Goal: Task Accomplishment & Management: Manage account settings

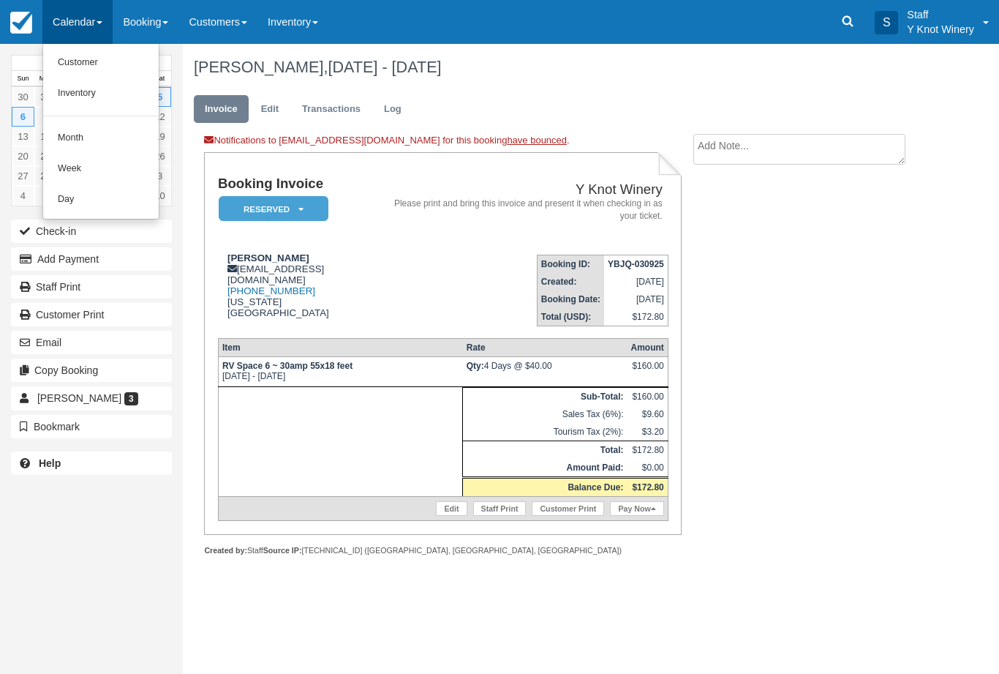
click at [94, 62] on link "Customer" at bounding box center [101, 63] width 116 height 31
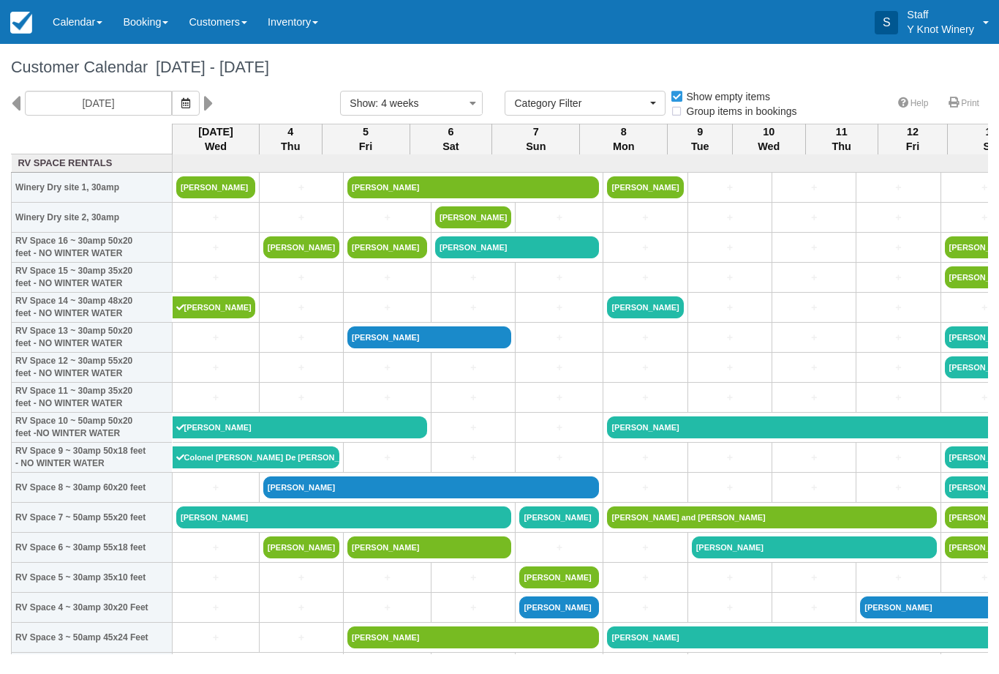
select select
click at [181, 107] on icon "button" at bounding box center [185, 103] width 9 height 10
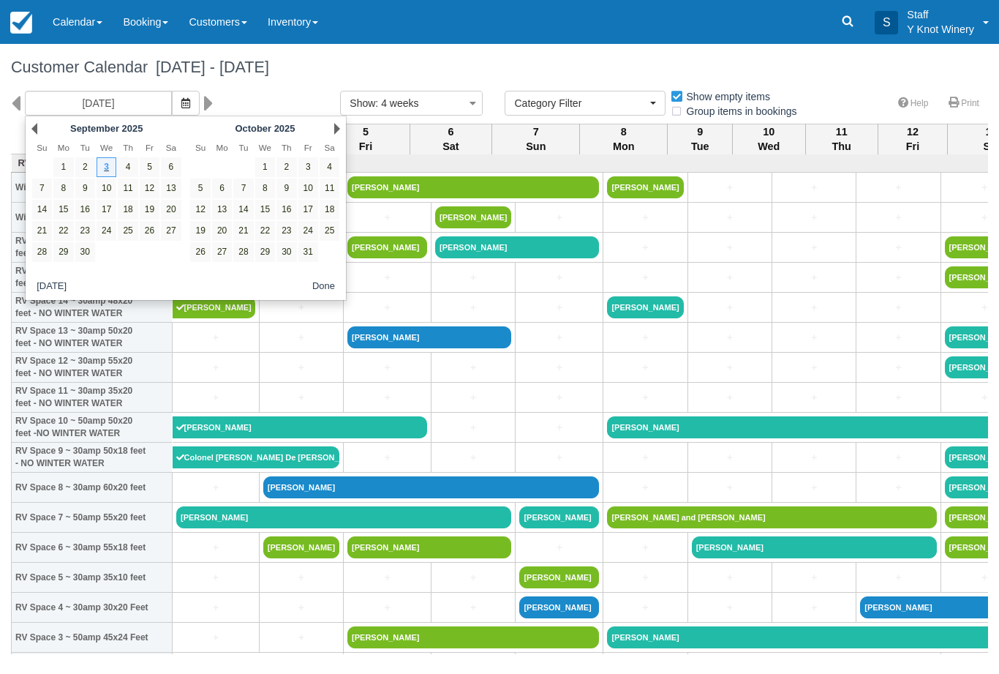
click at [120, 240] on link "25" at bounding box center [128, 231] width 20 height 20
type input "09/25/25"
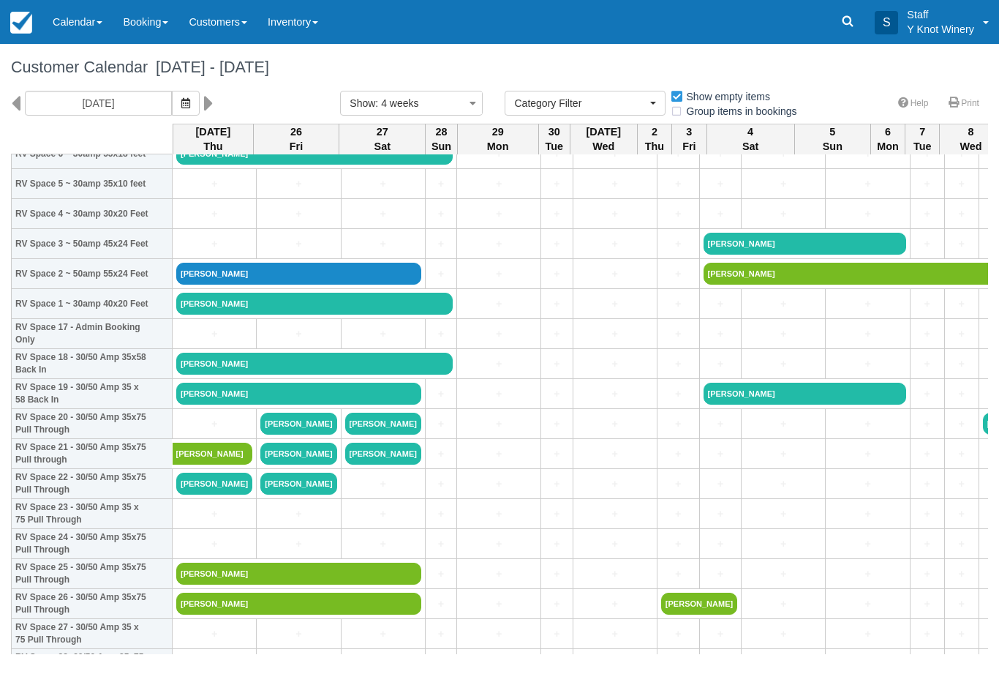
scroll to position [393, 0]
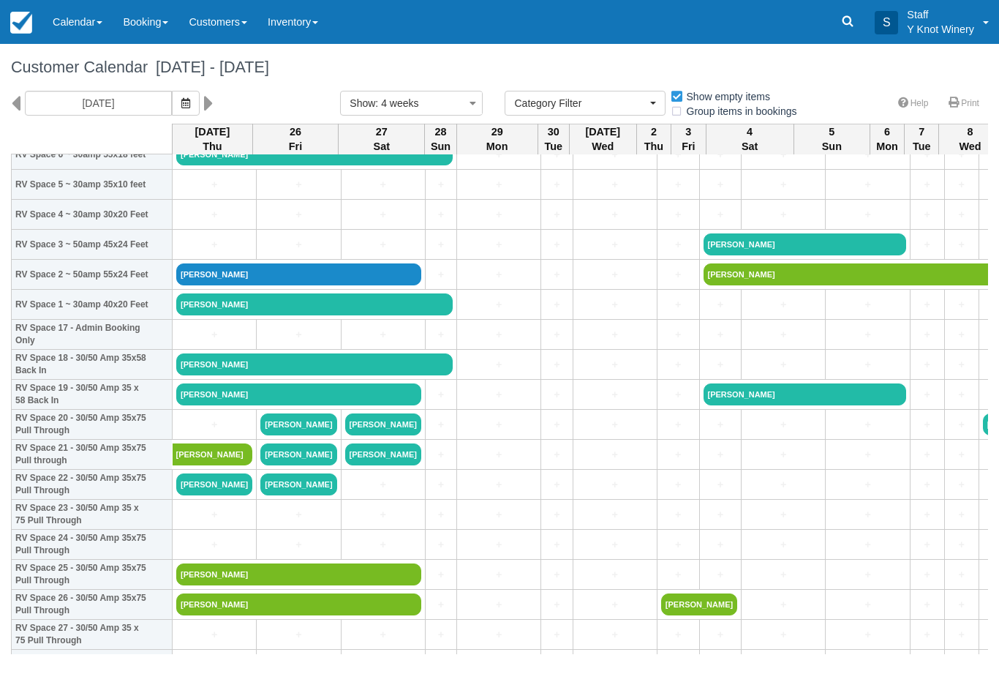
click at [396, 315] on link "Matthew Anderson" at bounding box center [314, 304] width 276 height 22
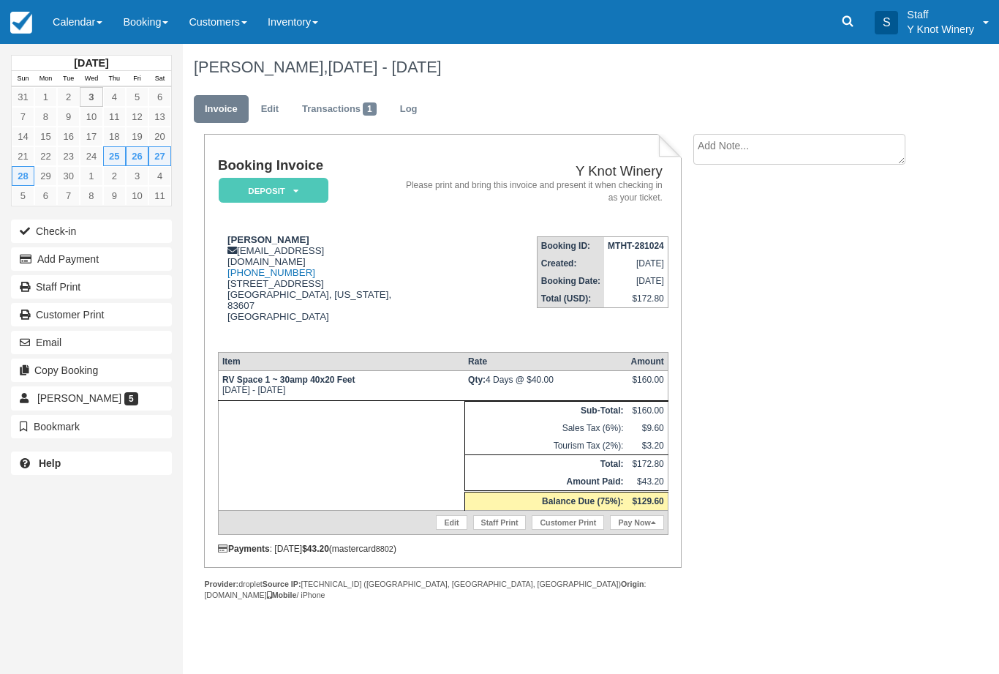
click at [110, 342] on button "Email" at bounding box center [91, 342] width 161 height 23
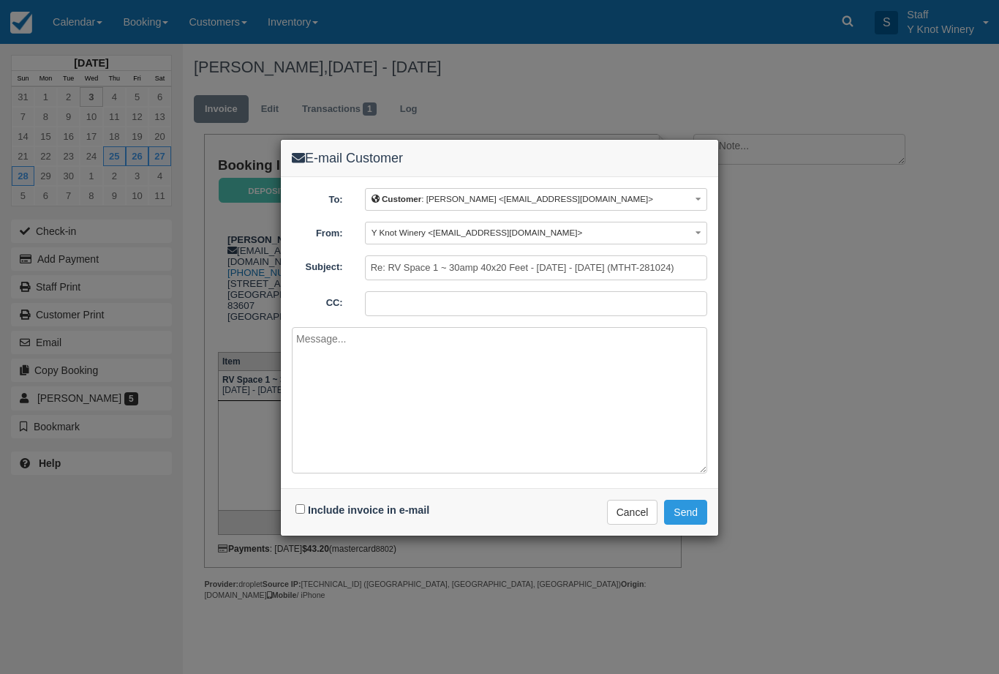
click at [310, 509] on label "Include invoice in e-mail" at bounding box center [368, 510] width 121 height 12
click at [305, 509] on input "Include invoice in e-mail" at bounding box center [300, 509] width 10 height 10
checkbox input "true"
click at [704, 506] on button "Send" at bounding box center [685, 512] width 43 height 25
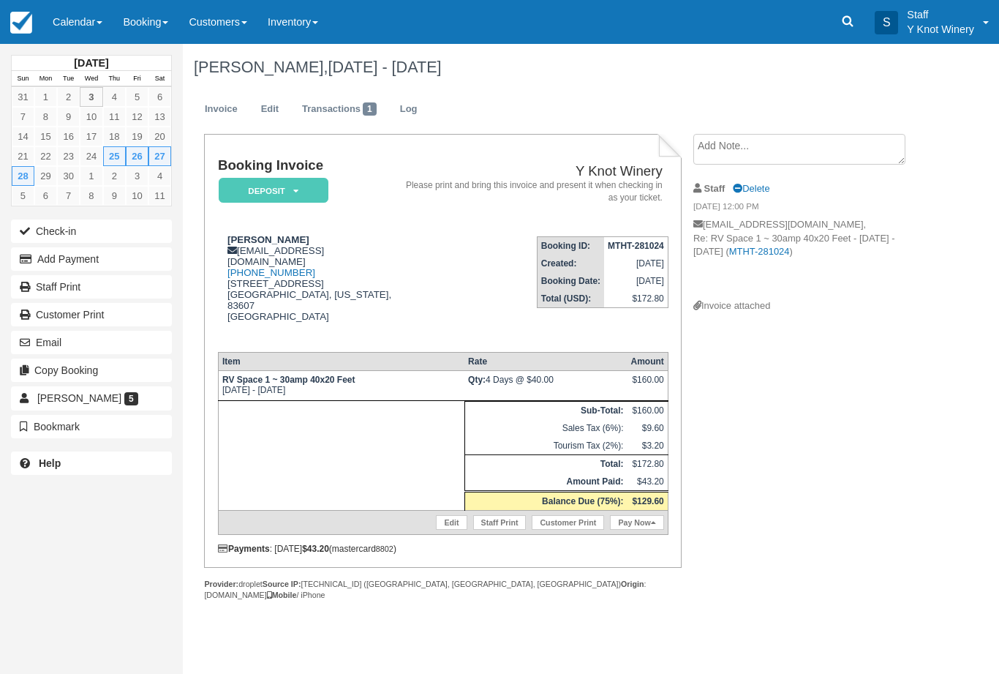
click at [78, 37] on link "Calendar" at bounding box center [77, 22] width 70 height 44
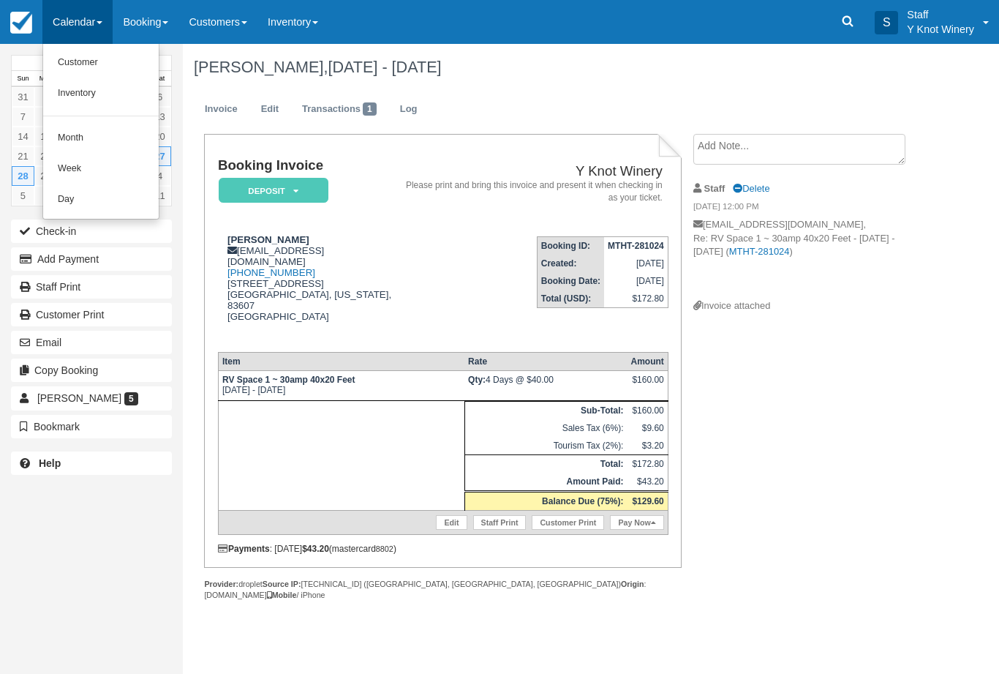
click at [98, 65] on link "Customer" at bounding box center [101, 63] width 116 height 31
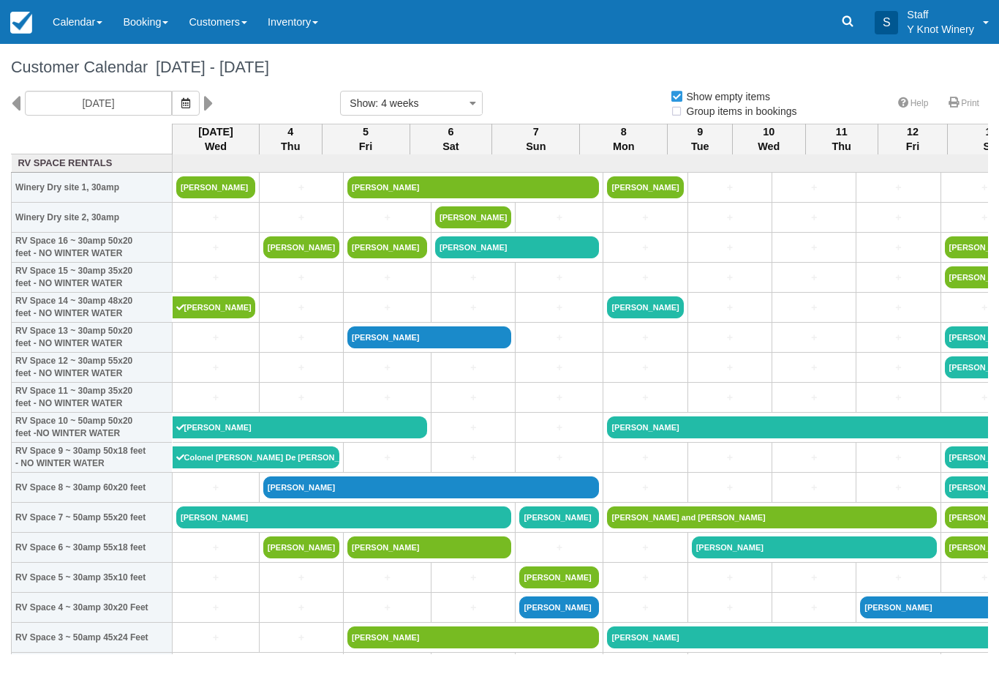
select select
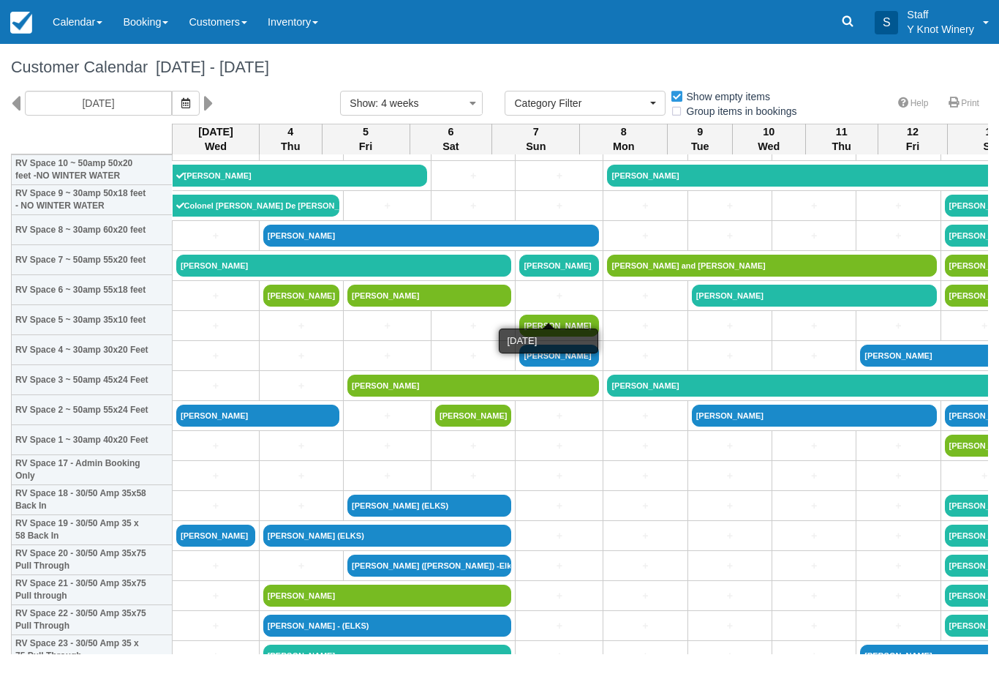
scroll to position [257, 0]
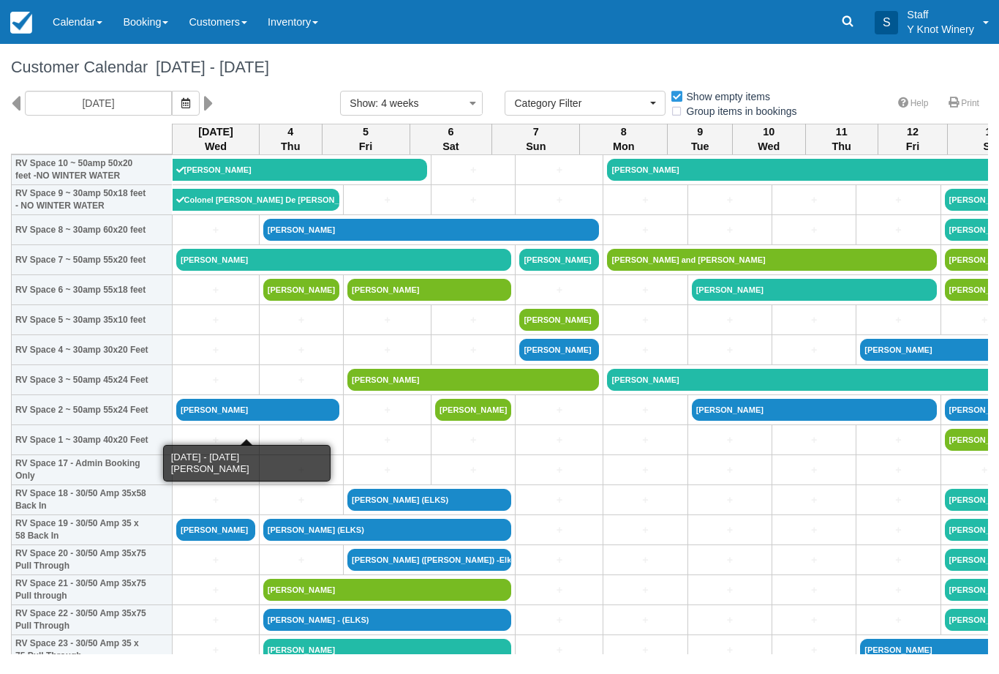
click at [208, 421] on link "[PERSON_NAME]" at bounding box center [257, 410] width 163 height 22
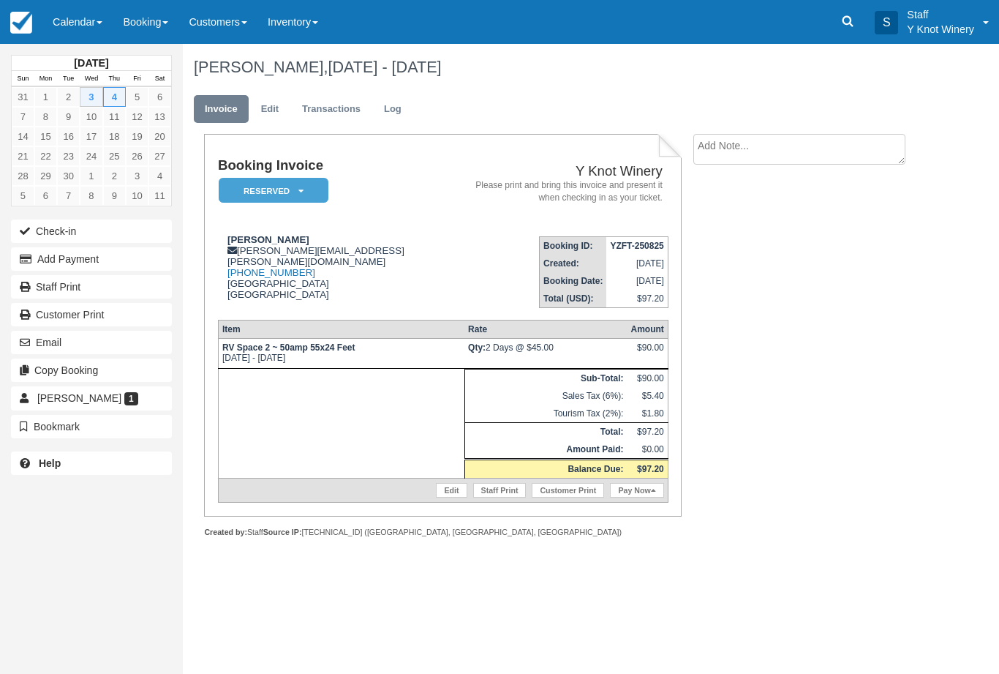
click at [149, 260] on button "Add Payment" at bounding box center [91, 258] width 161 height 23
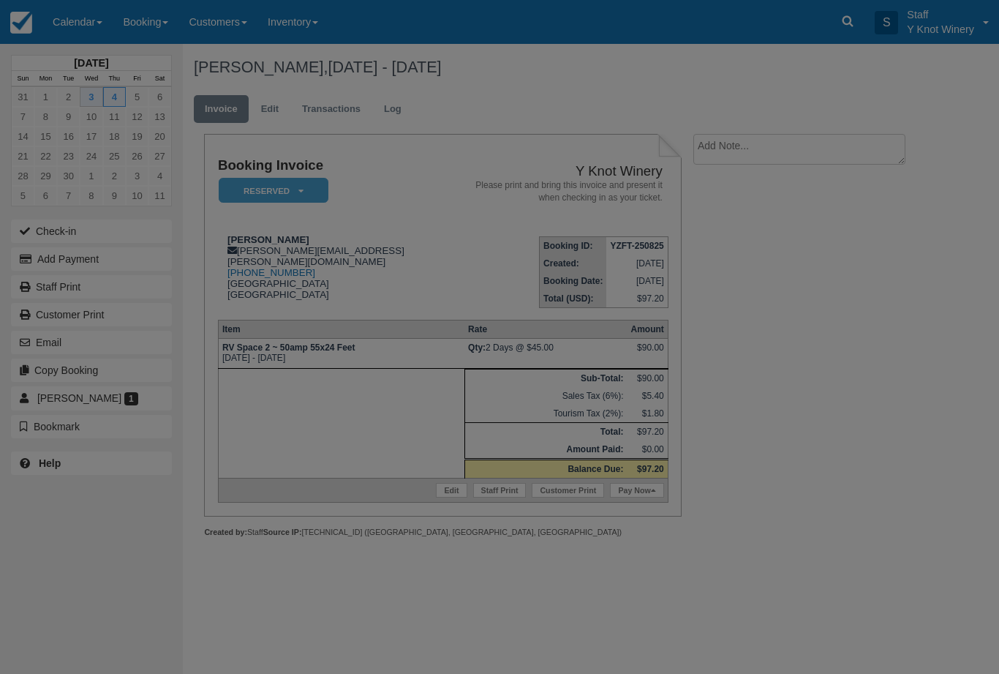
type input "09/03/25"
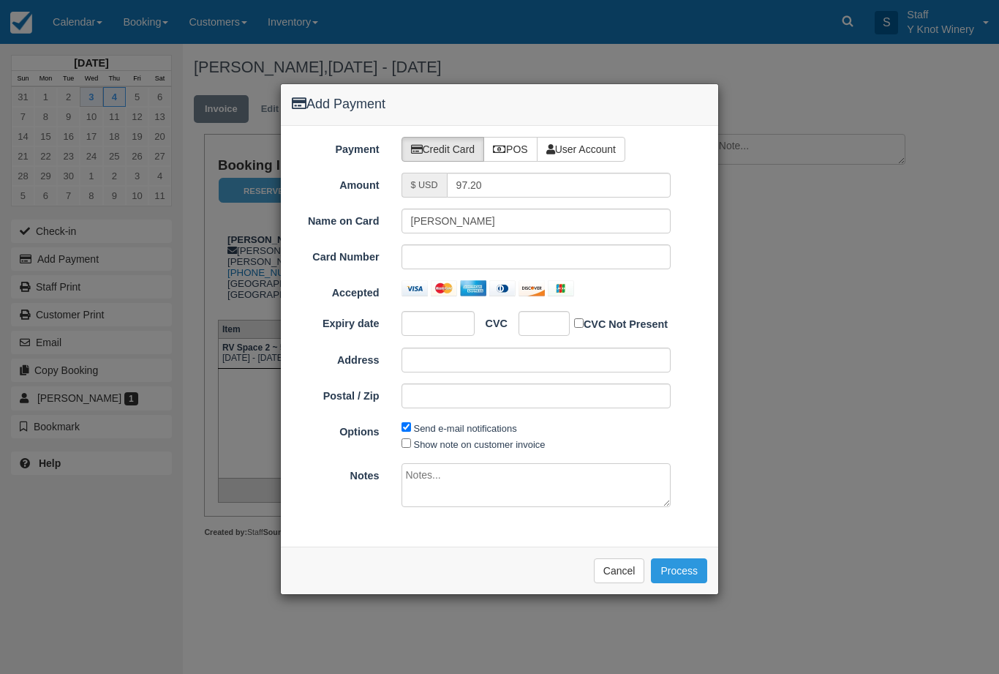
click at [516, 151] on label "POS" at bounding box center [510, 149] width 54 height 25
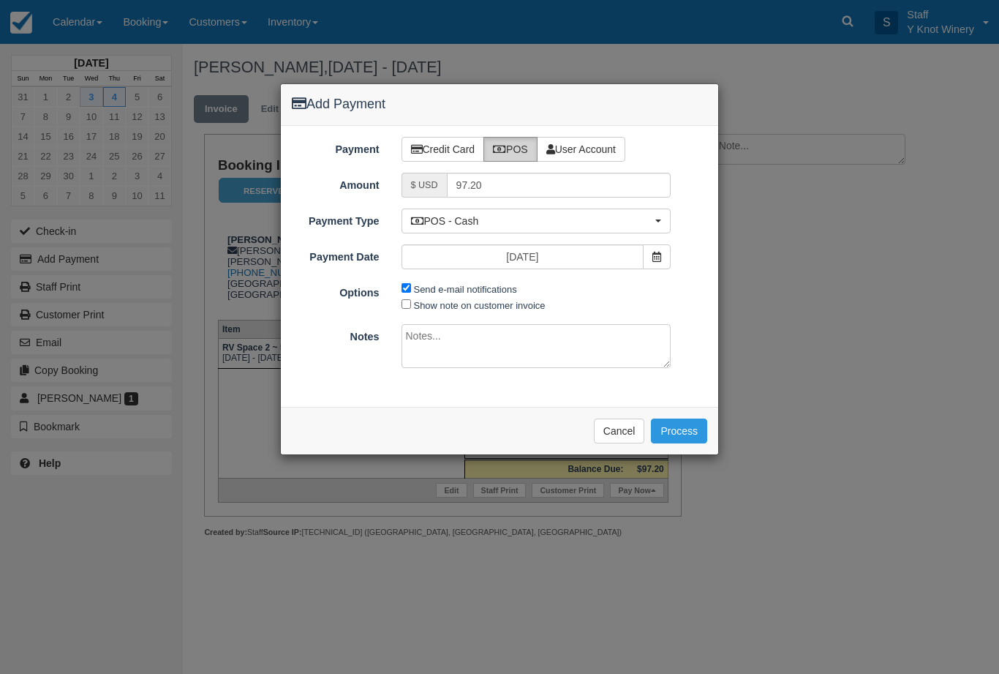
radio input "true"
click at [696, 418] on button "Process" at bounding box center [679, 430] width 56 height 25
